Goal: Check status

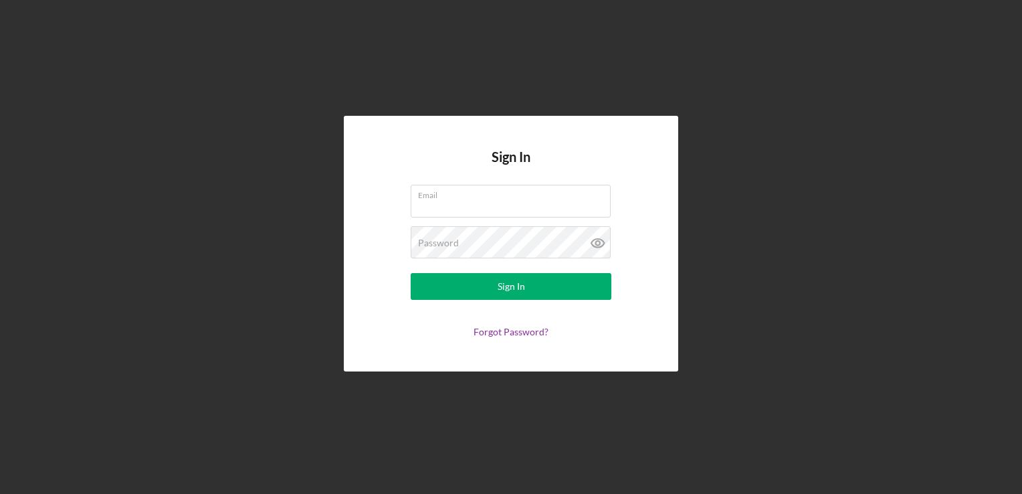
type input "[EMAIL_ADDRESS][DOMAIN_NAME]"
drag, startPoint x: 0, startPoint y: 0, endPoint x: -2, endPoint y: 334, distance: 333.7
click at [0, 334] on html "Sign In Email [EMAIL_ADDRESS][DOMAIN_NAME] Password Sign In Forgot Password?" at bounding box center [511, 247] width 1022 height 494
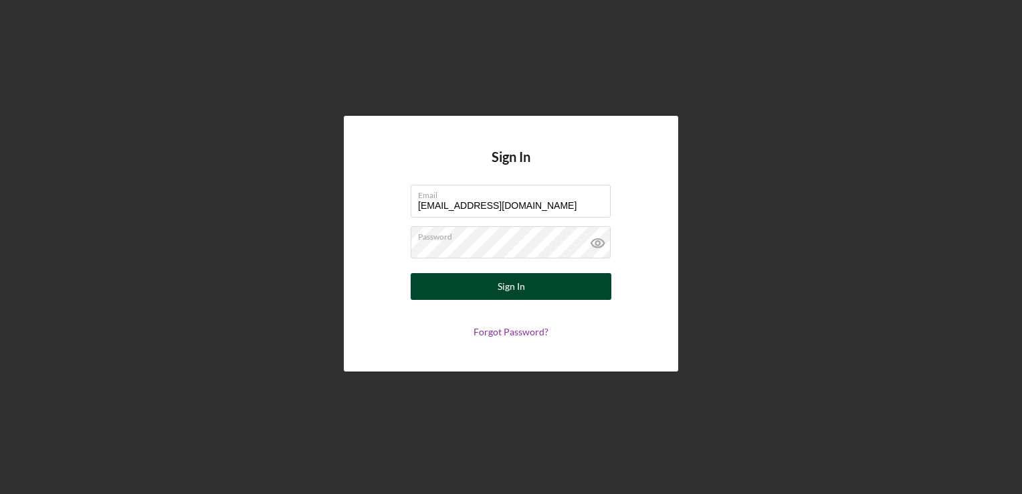
click at [524, 295] on button "Sign In" at bounding box center [511, 286] width 201 height 27
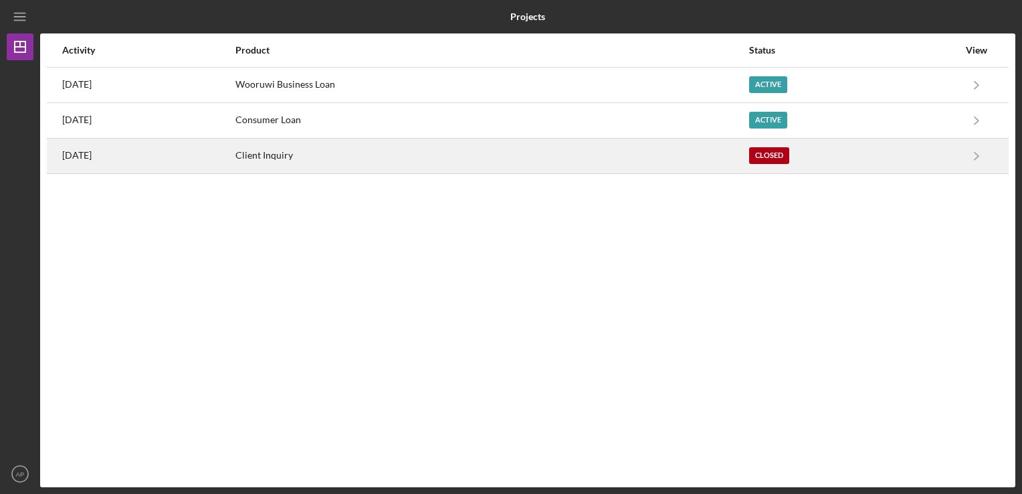
click at [190, 155] on div "[DATE]" at bounding box center [148, 155] width 172 height 33
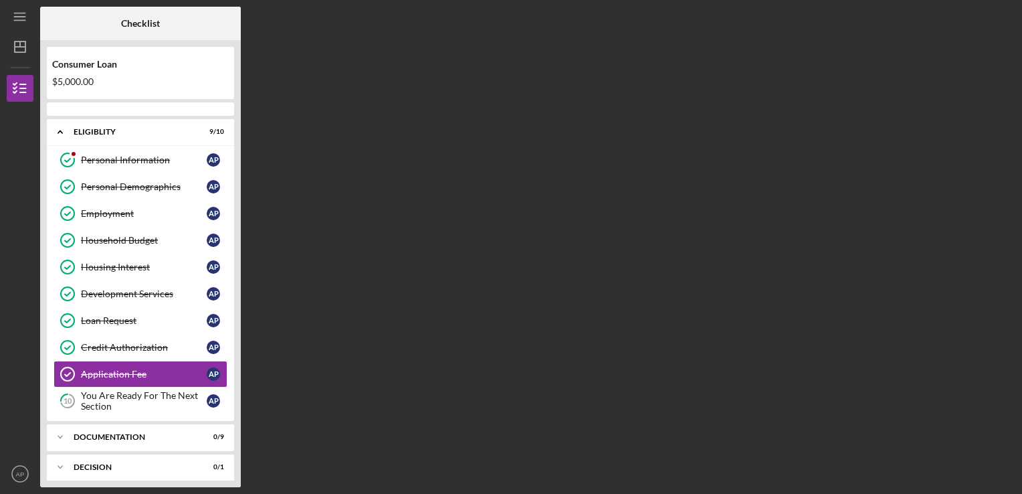
scroll to position [64, 0]
